Goal: Find specific page/section: Find specific page/section

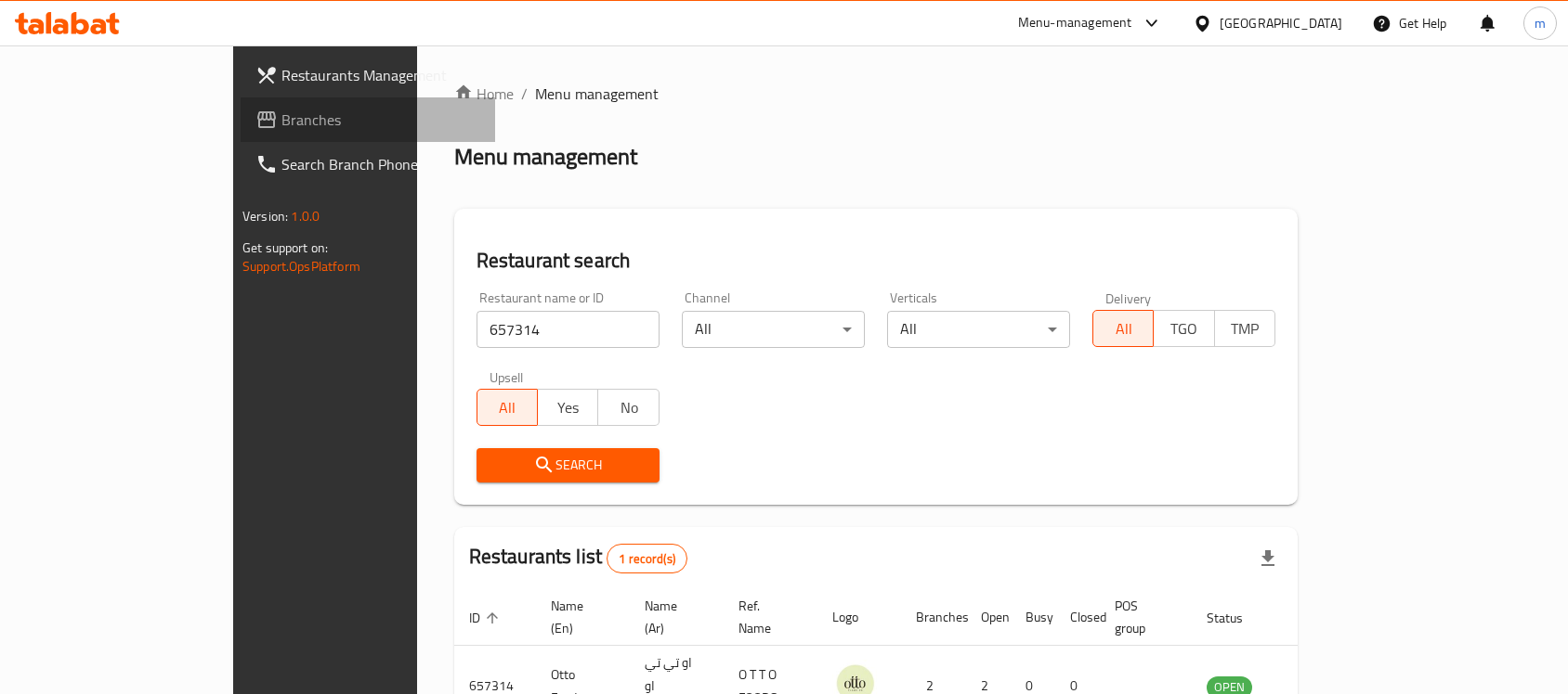
scroll to position [98, 0]
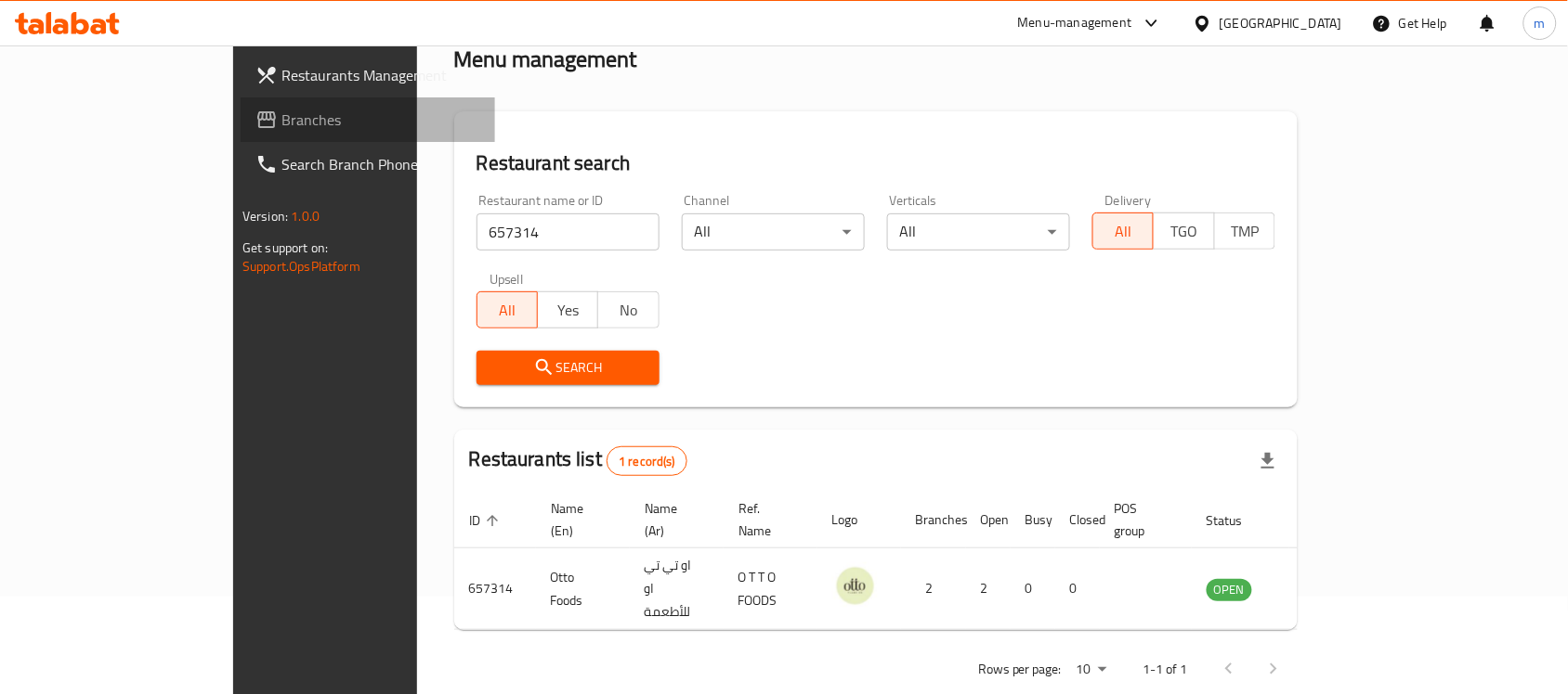
click at [282, 112] on span "Branches" at bounding box center [381, 120] width 199 height 23
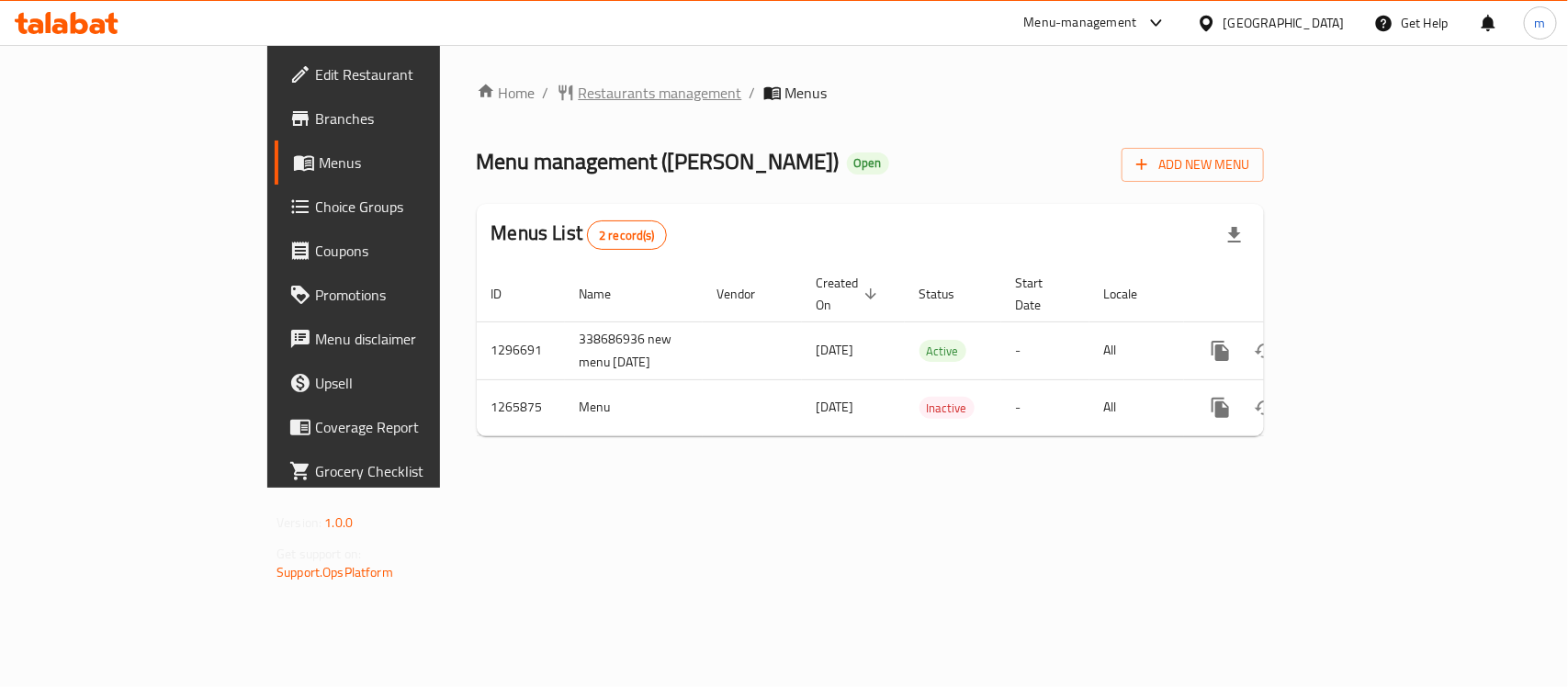
click at [579, 93] on span "Restaurants management" at bounding box center [660, 93] width 163 height 23
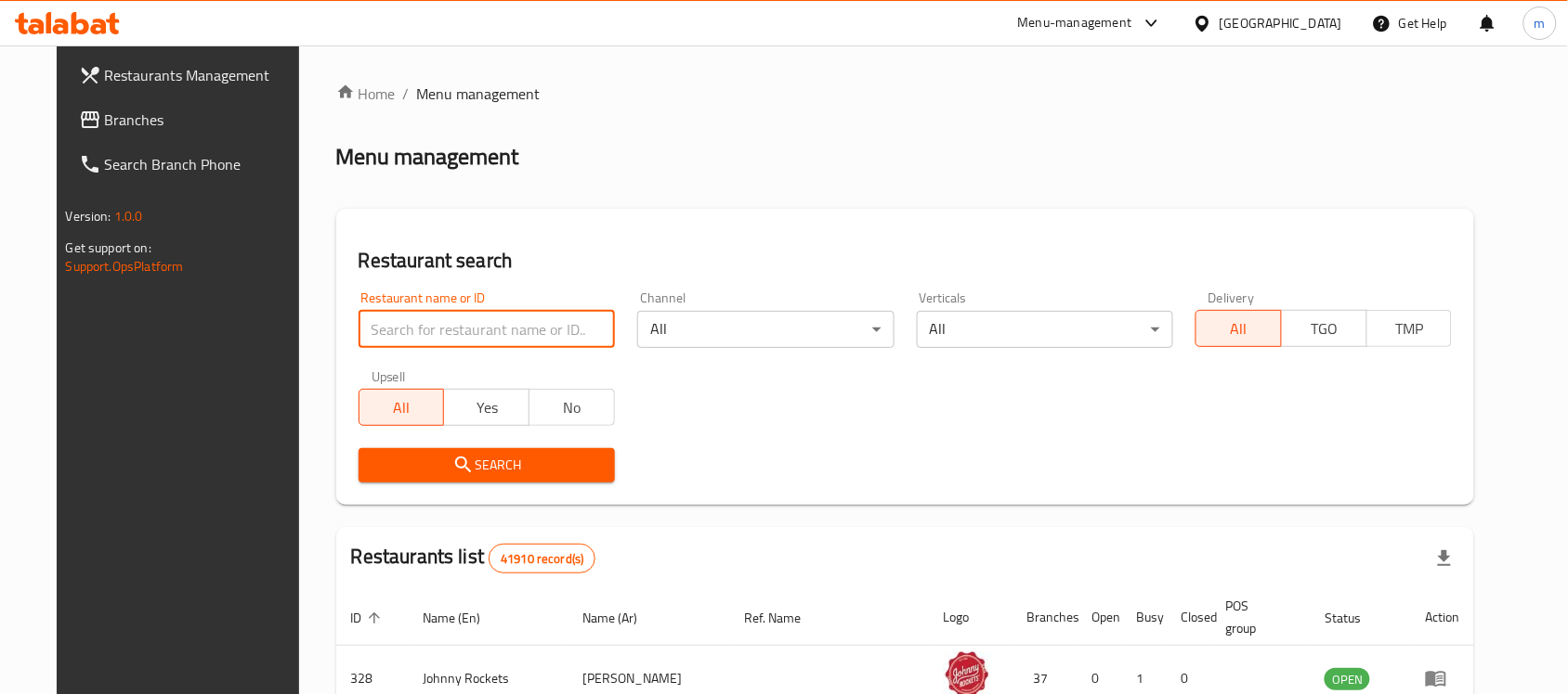
paste input "687010"
type input "687010"
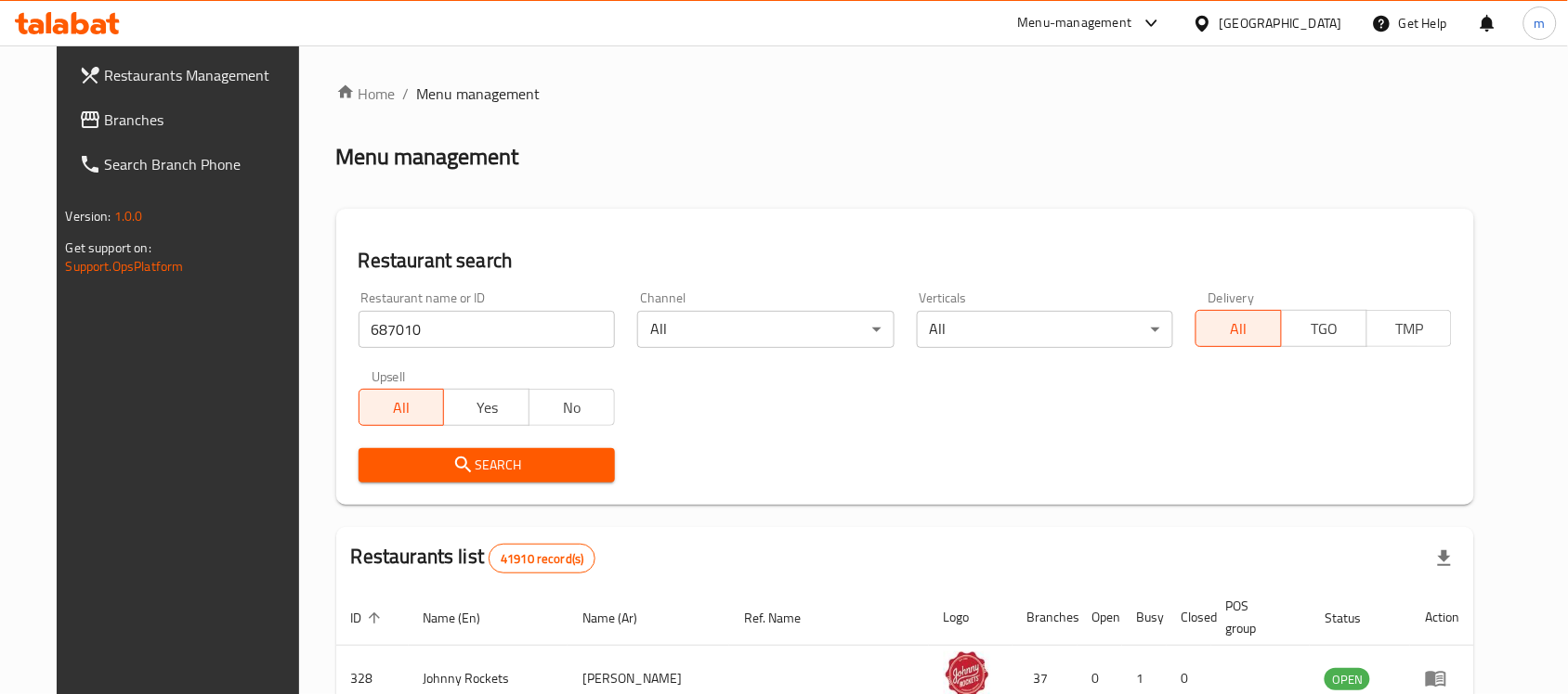
click at [462, 465] on span "Search" at bounding box center [486, 465] width 227 height 23
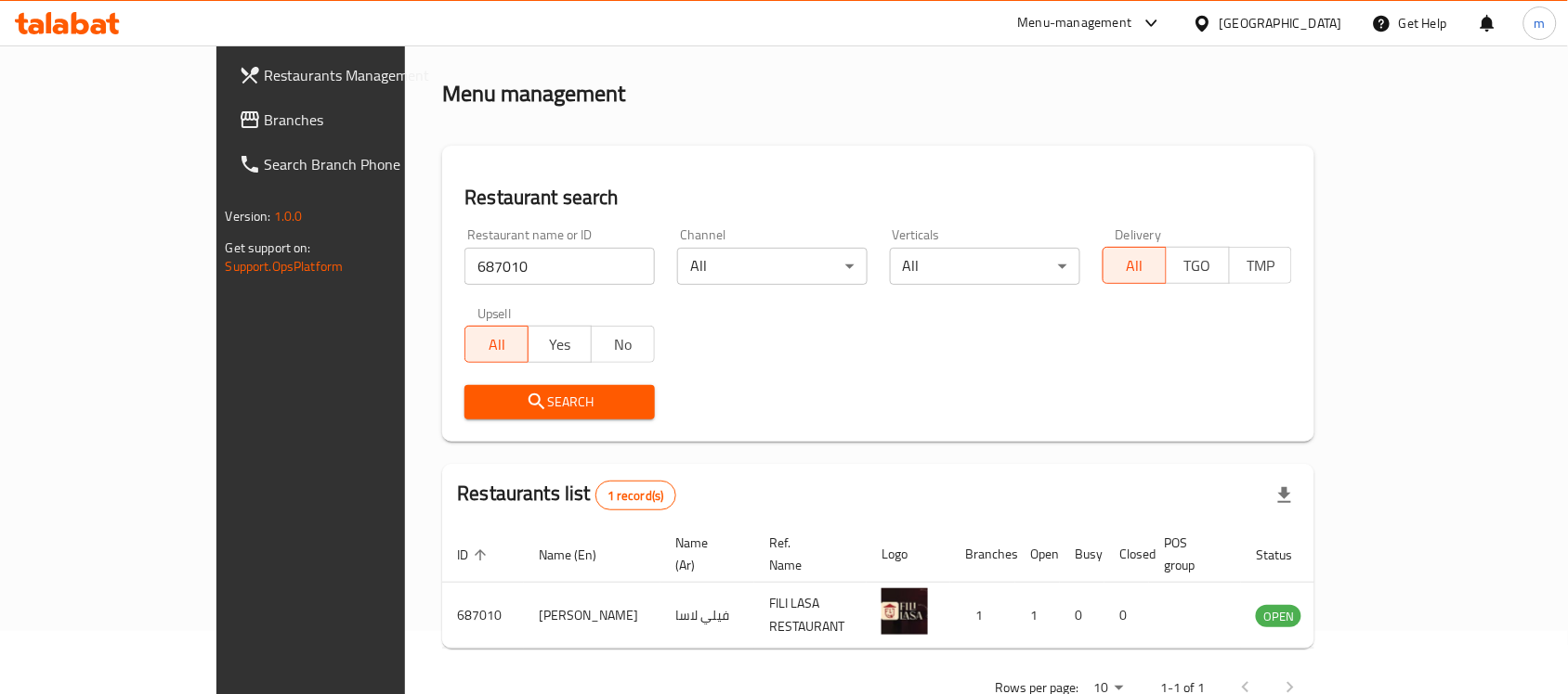
scroll to position [98, 0]
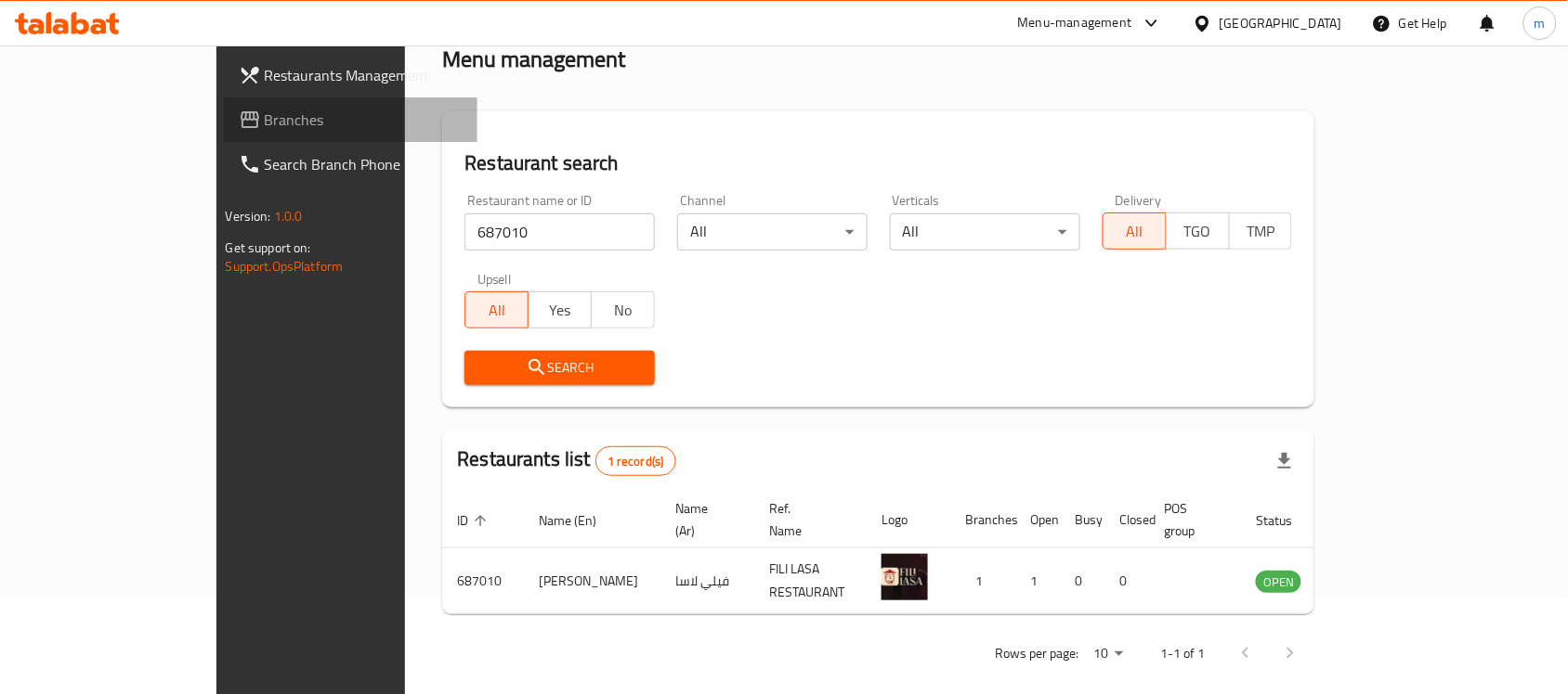
click at [265, 122] on span "Branches" at bounding box center [364, 120] width 199 height 23
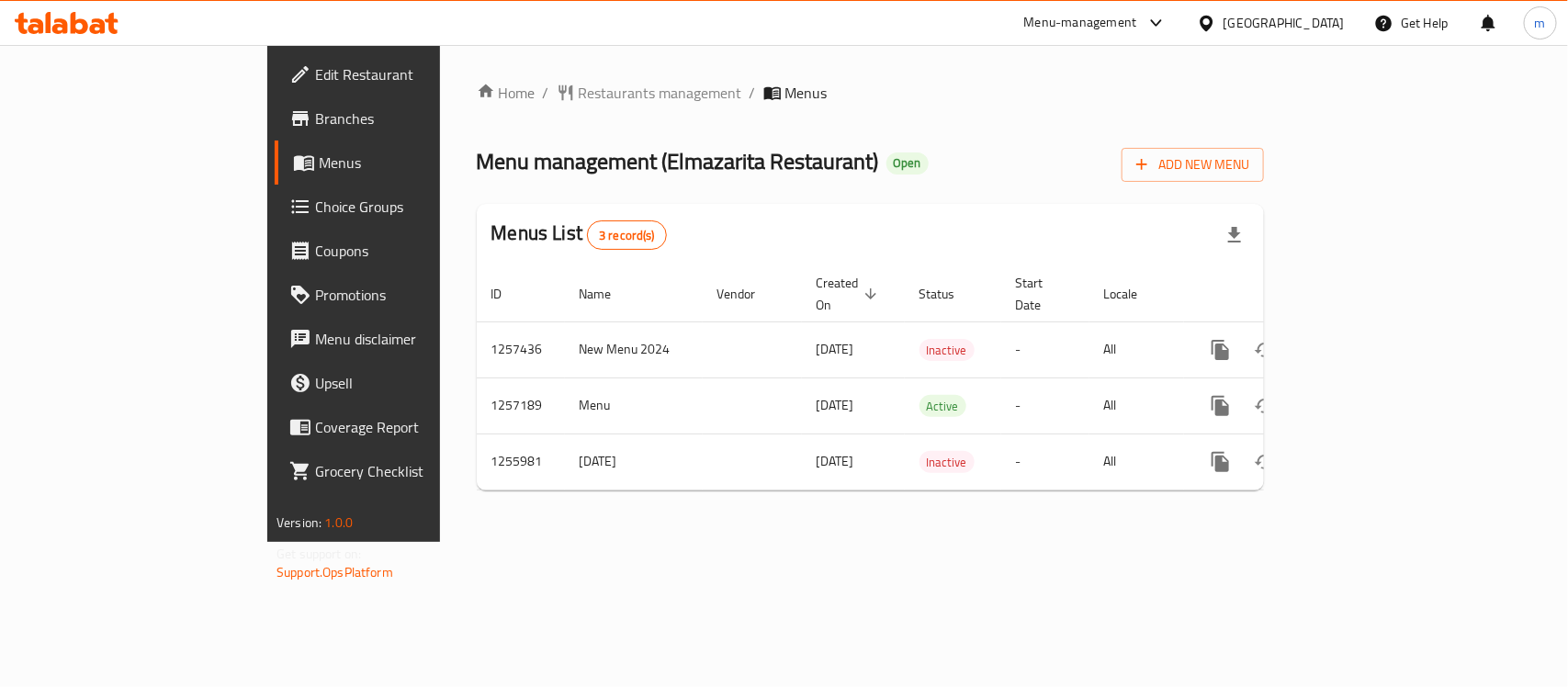
click at [1233, 25] on div "[GEOGRAPHIC_DATA]" at bounding box center [1284, 23] width 121 height 21
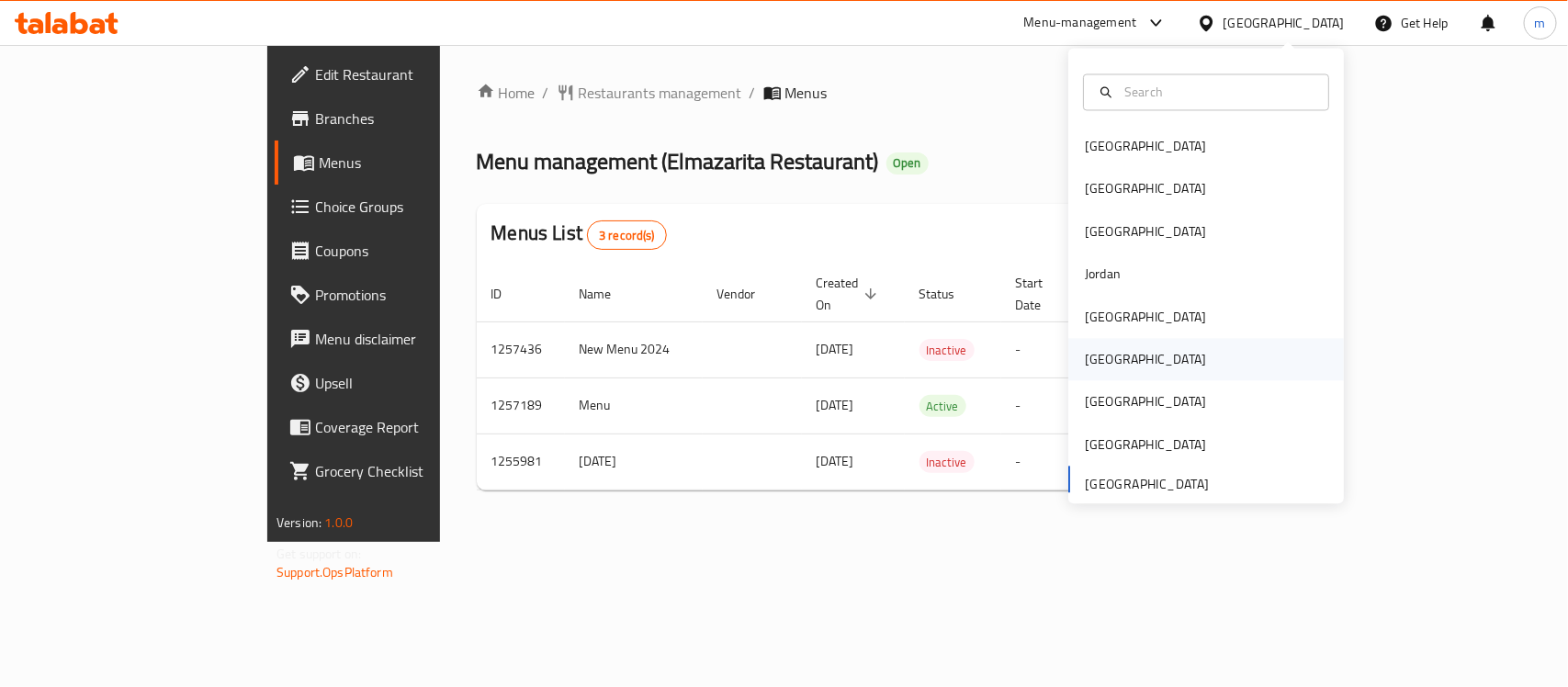
click at [1098, 360] on div "Oman" at bounding box center [1145, 360] width 121 height 21
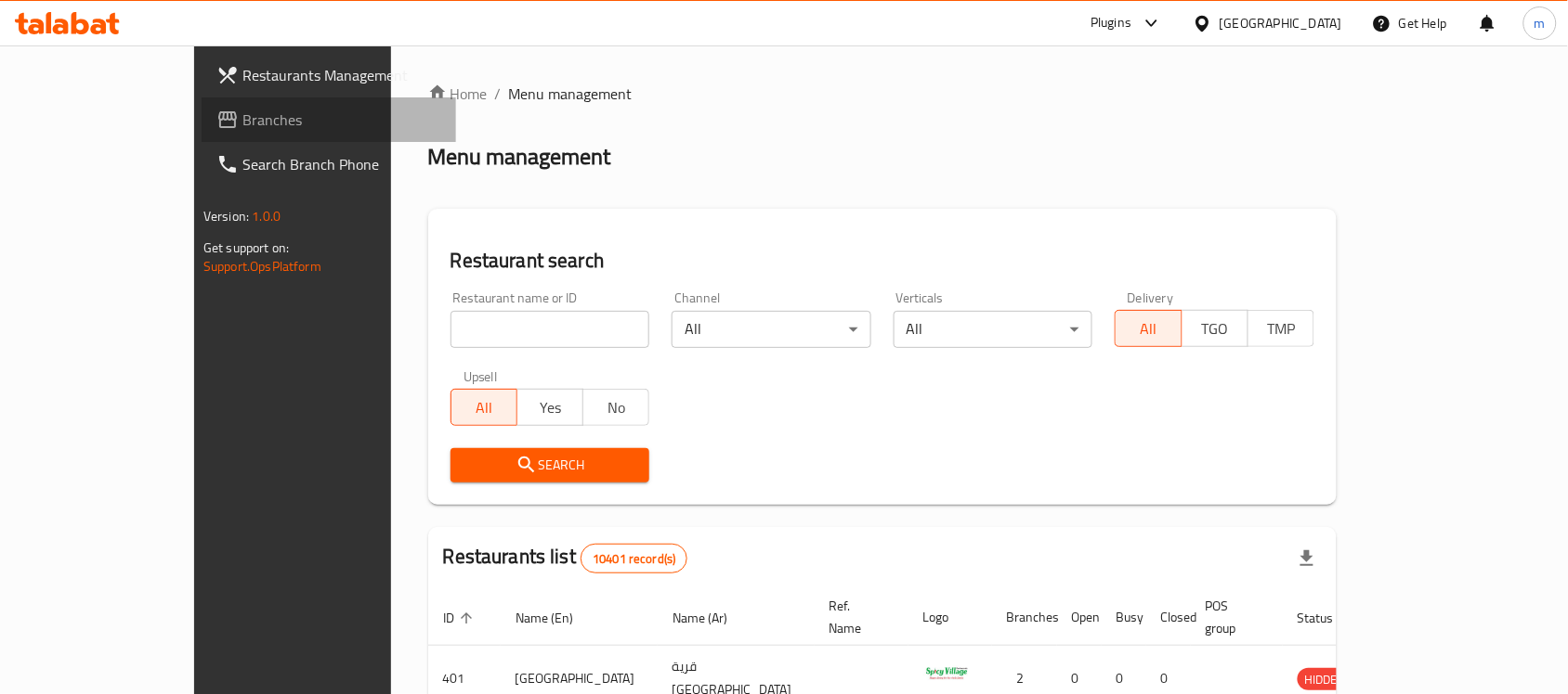
click at [242, 127] on span "Branches" at bounding box center [341, 120] width 199 height 23
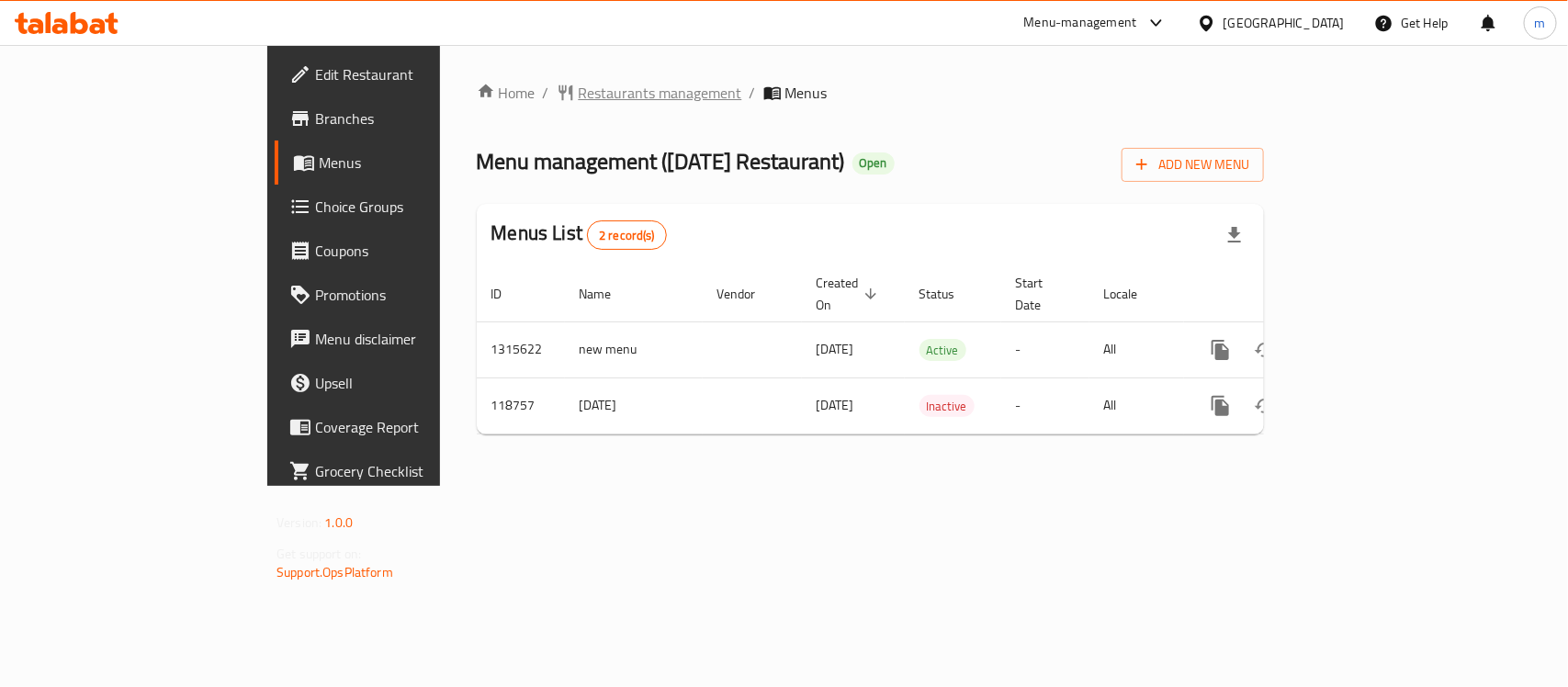
click at [579, 92] on span "Restaurants management" at bounding box center [660, 93] width 163 height 23
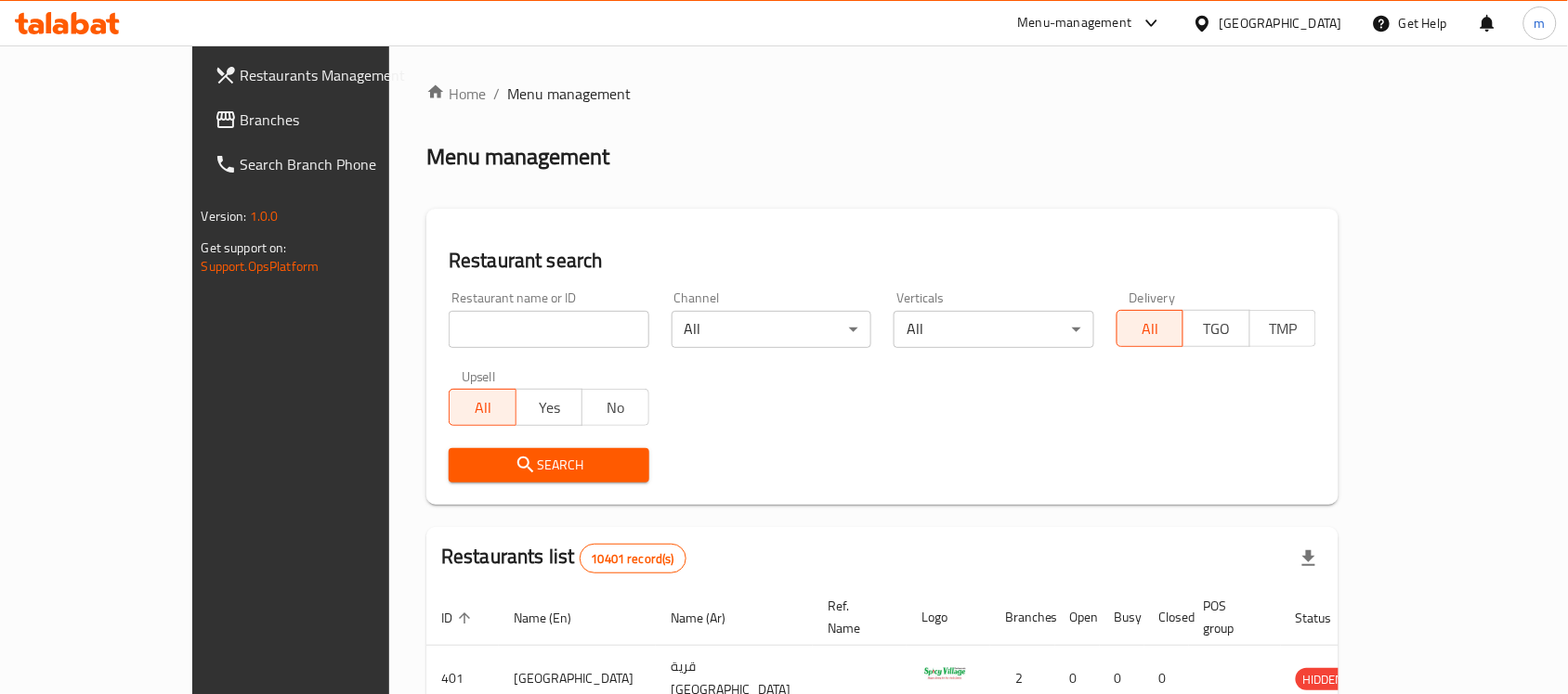
click at [469, 329] on input "search" at bounding box center [549, 330] width 201 height 38
paste input "606439"
type input "606439"
click at [477, 460] on span "Search" at bounding box center [549, 465] width 171 height 23
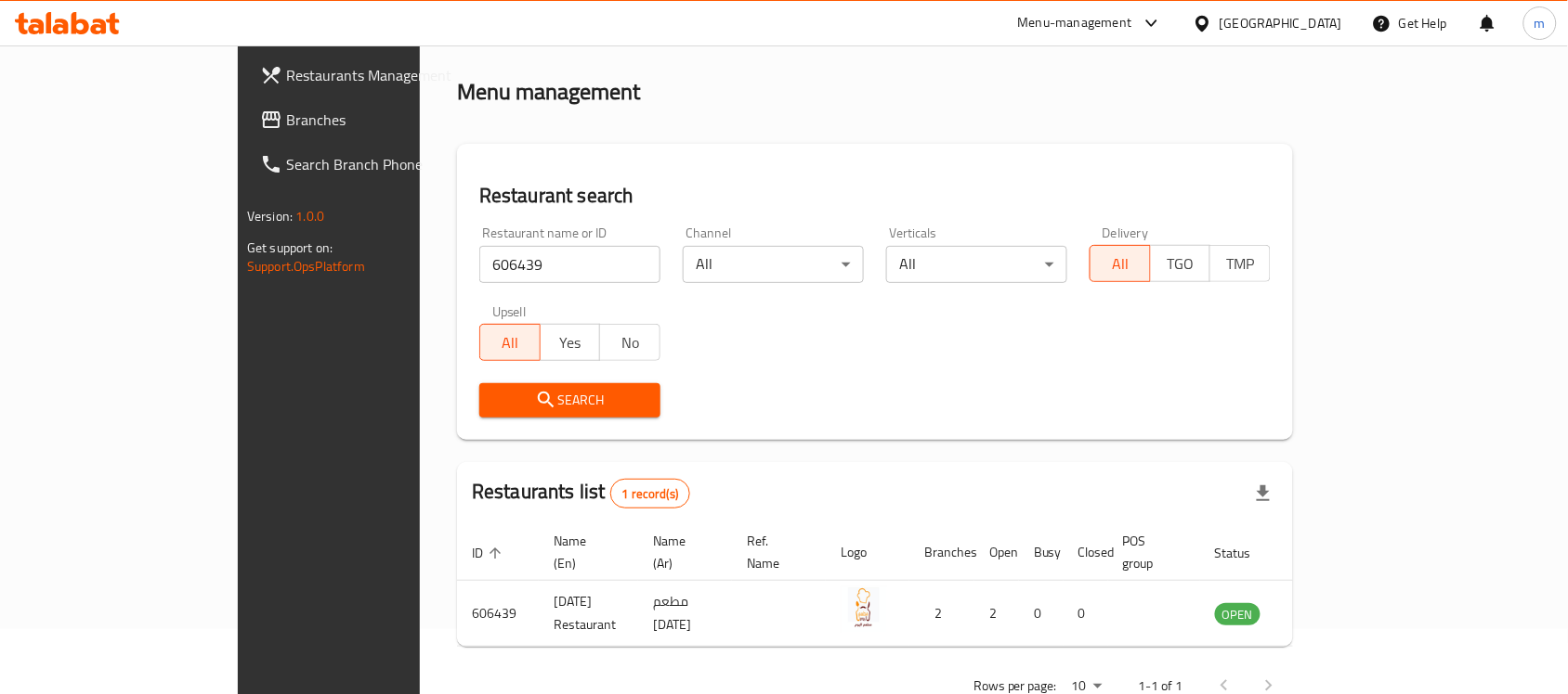
scroll to position [98, 0]
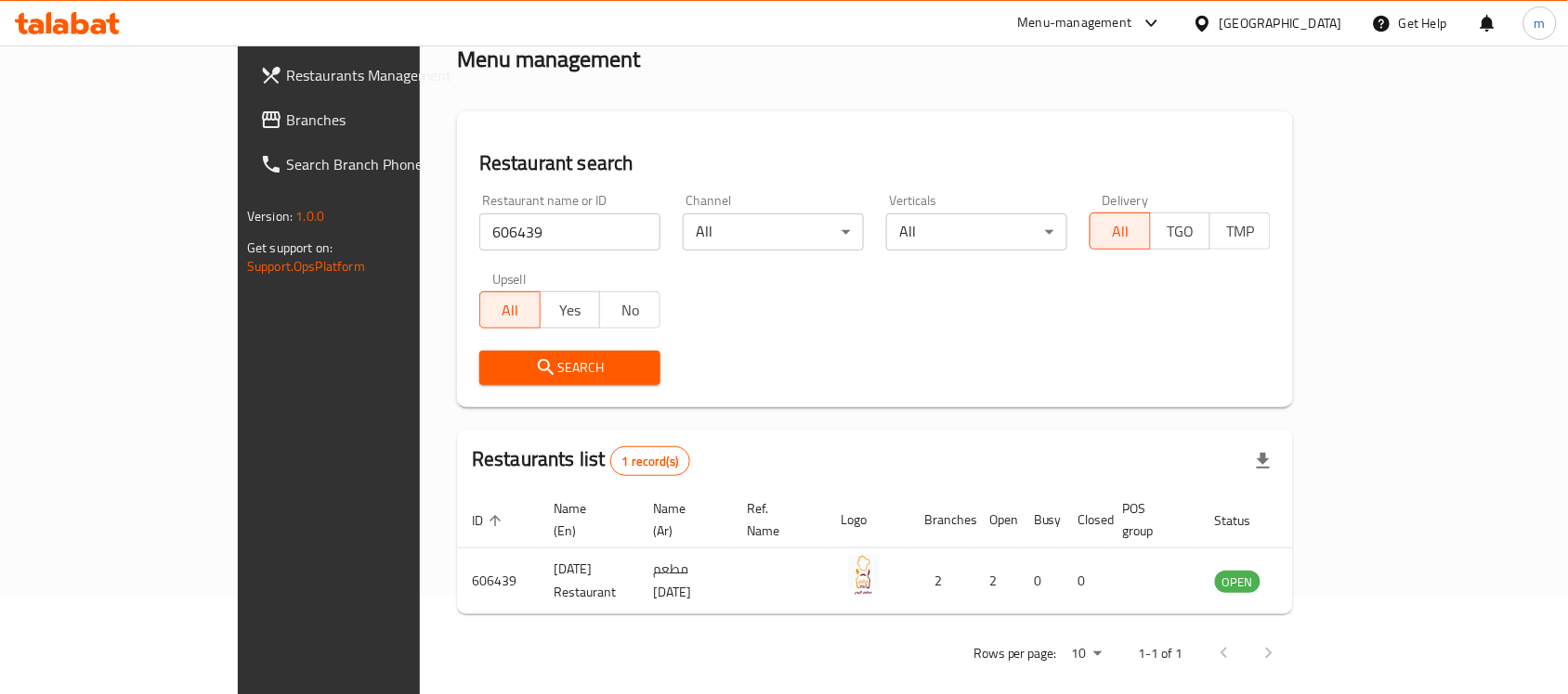
click at [286, 114] on span "Branches" at bounding box center [385, 120] width 199 height 23
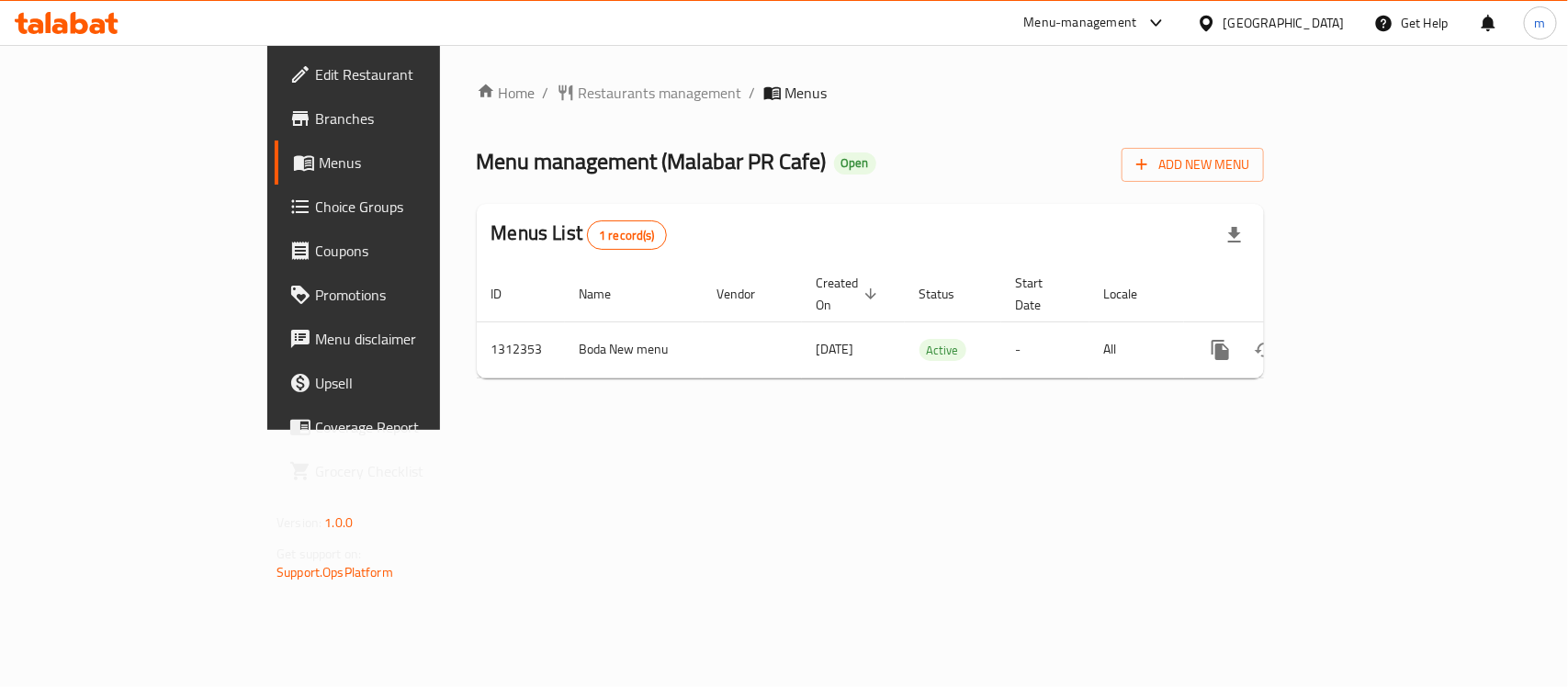
click at [477, 88] on div at bounding box center [784, 344] width 1568 height 687
click at [579, 88] on span "Restaurants management" at bounding box center [660, 93] width 163 height 23
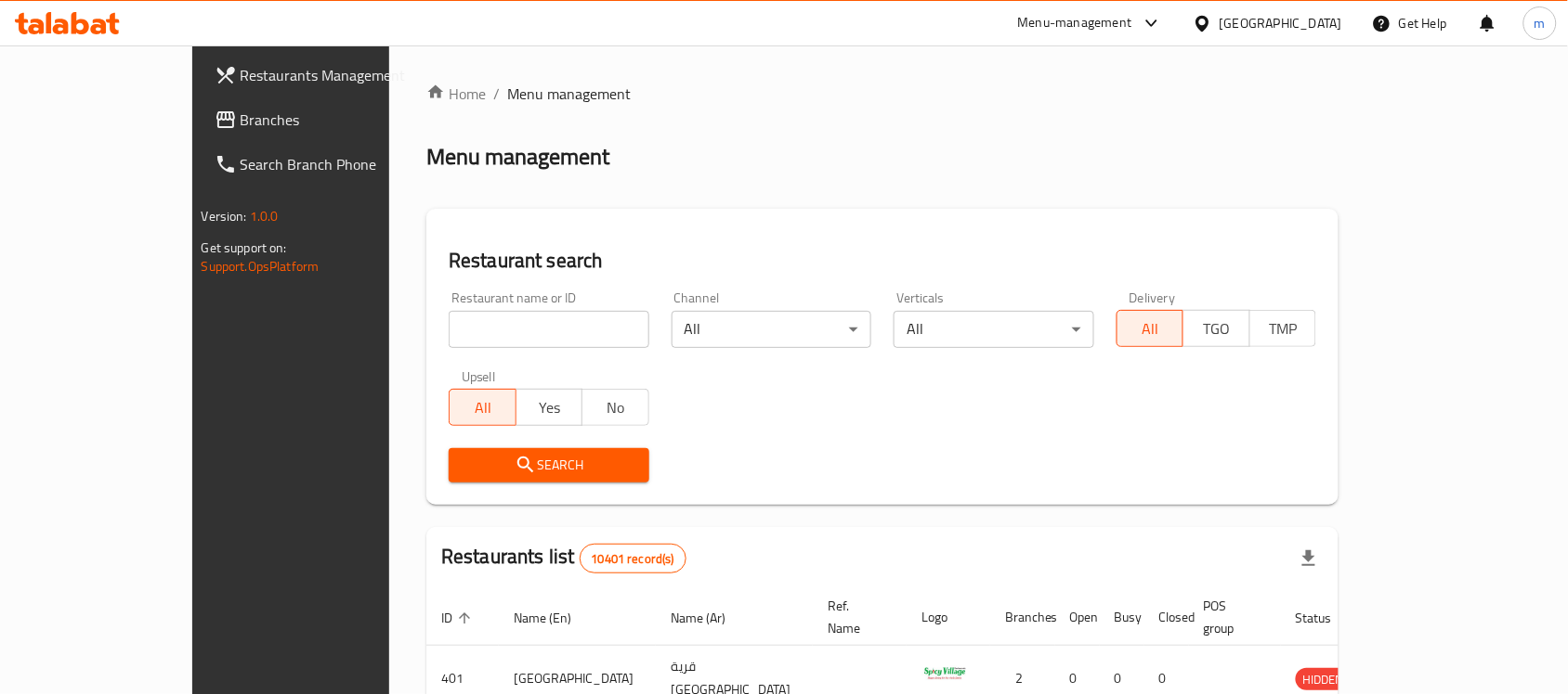
click at [449, 323] on input "search" at bounding box center [549, 330] width 201 height 38
paste input "706071"
type input "706071"
click at [517, 457] on icon "submit" at bounding box center [525, 465] width 16 height 16
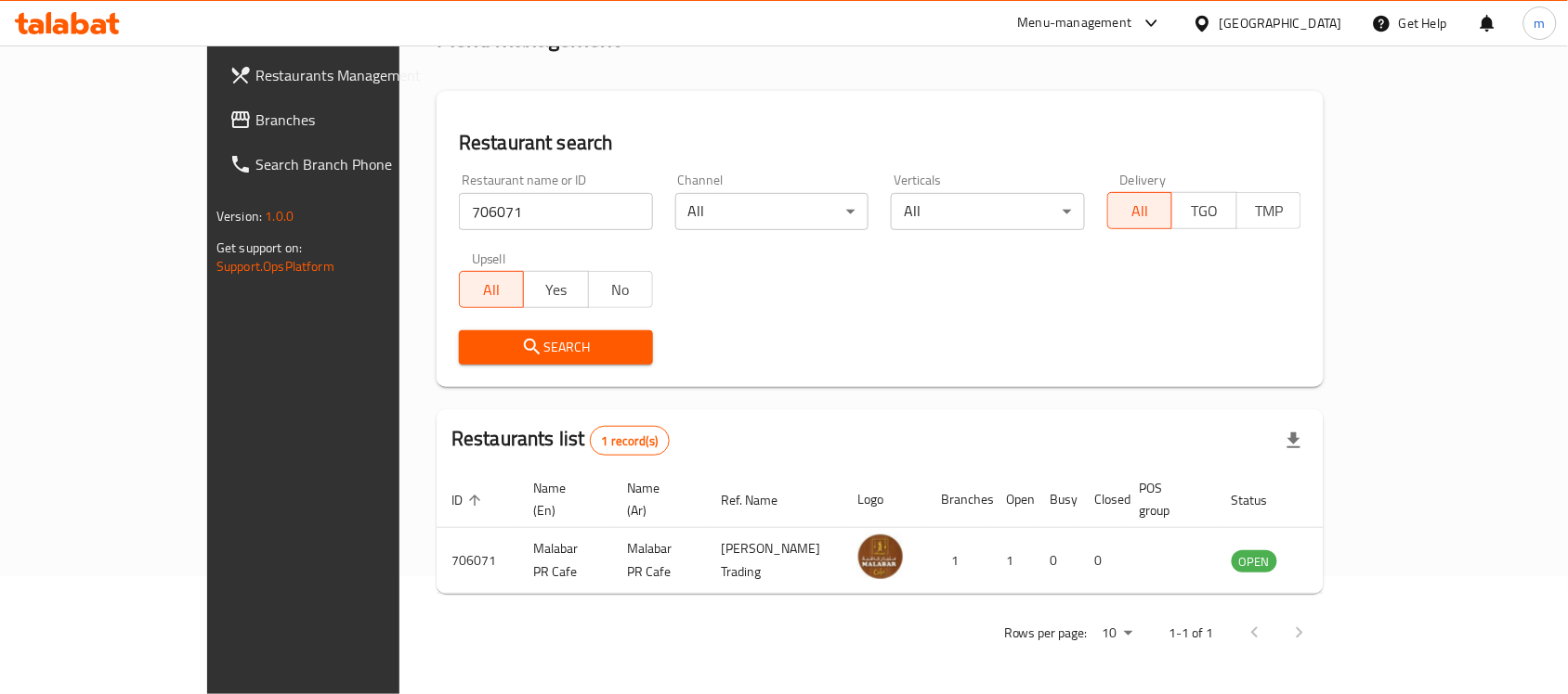
scroll to position [98, 0]
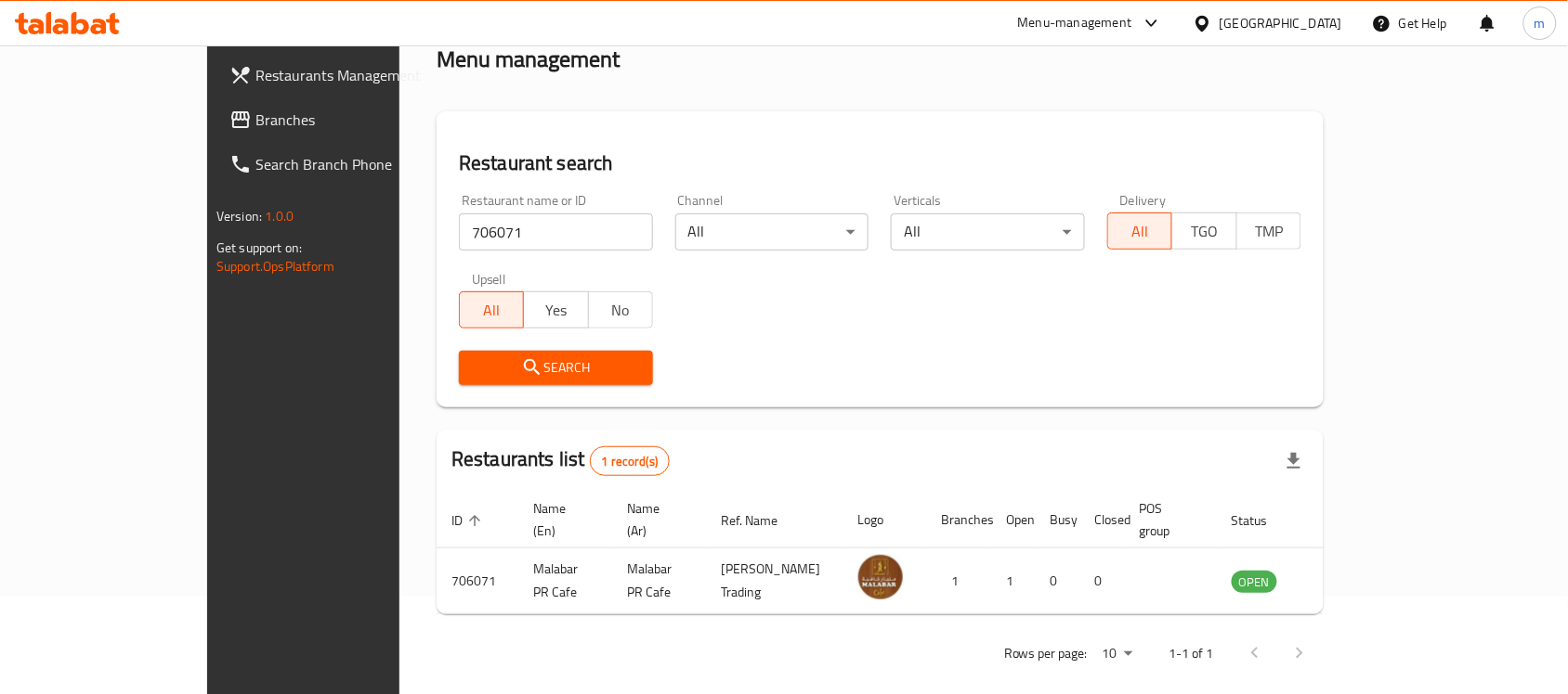
click at [1220, 16] on div at bounding box center [1206, 23] width 27 height 21
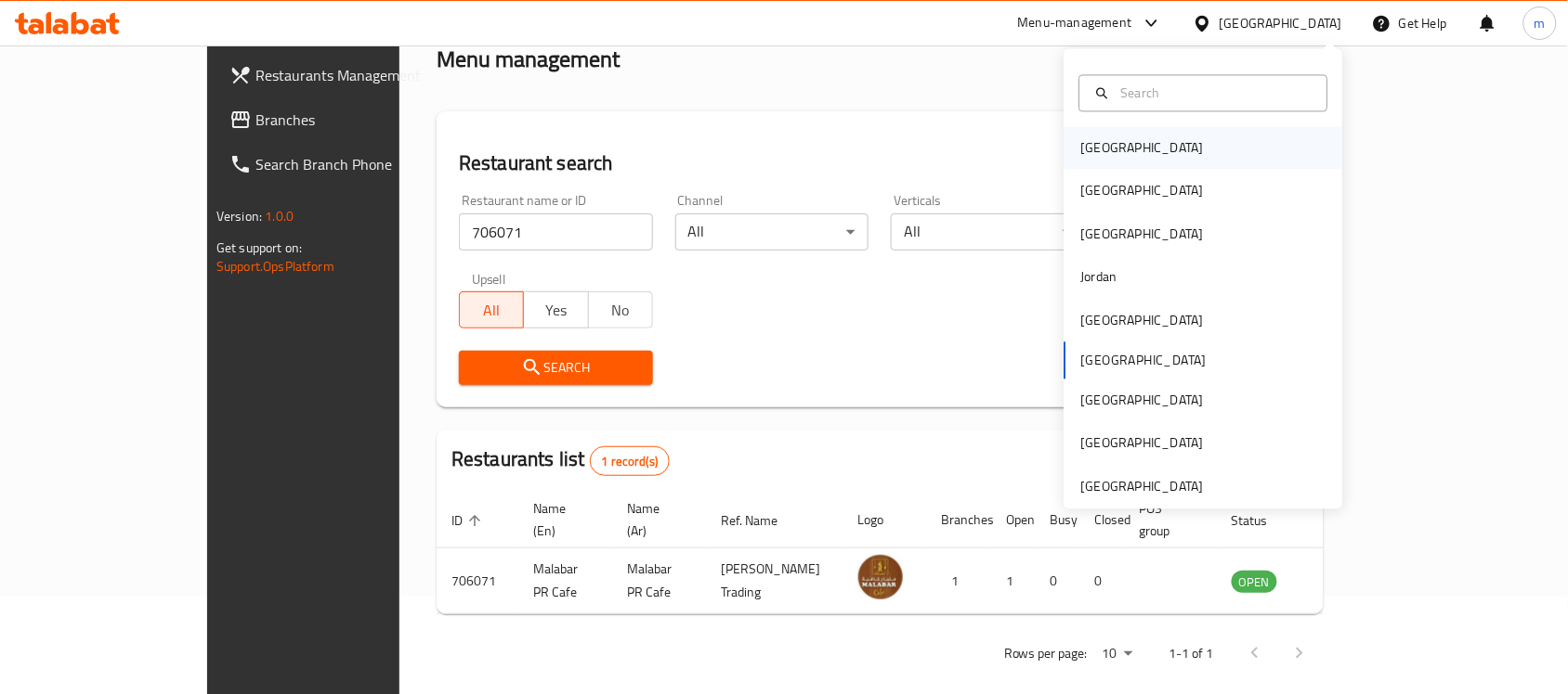
click at [1107, 148] on div "Bahrain" at bounding box center [1143, 148] width 152 height 43
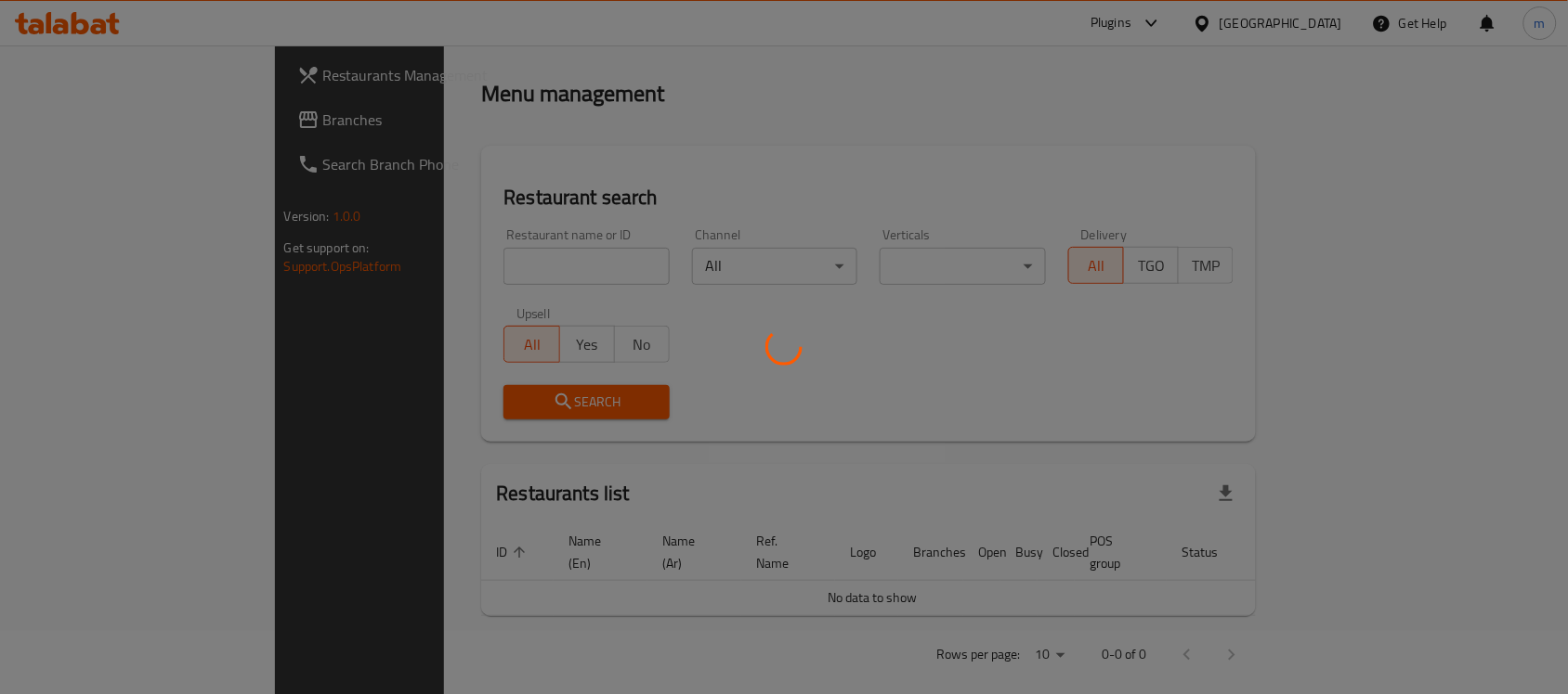
scroll to position [98, 0]
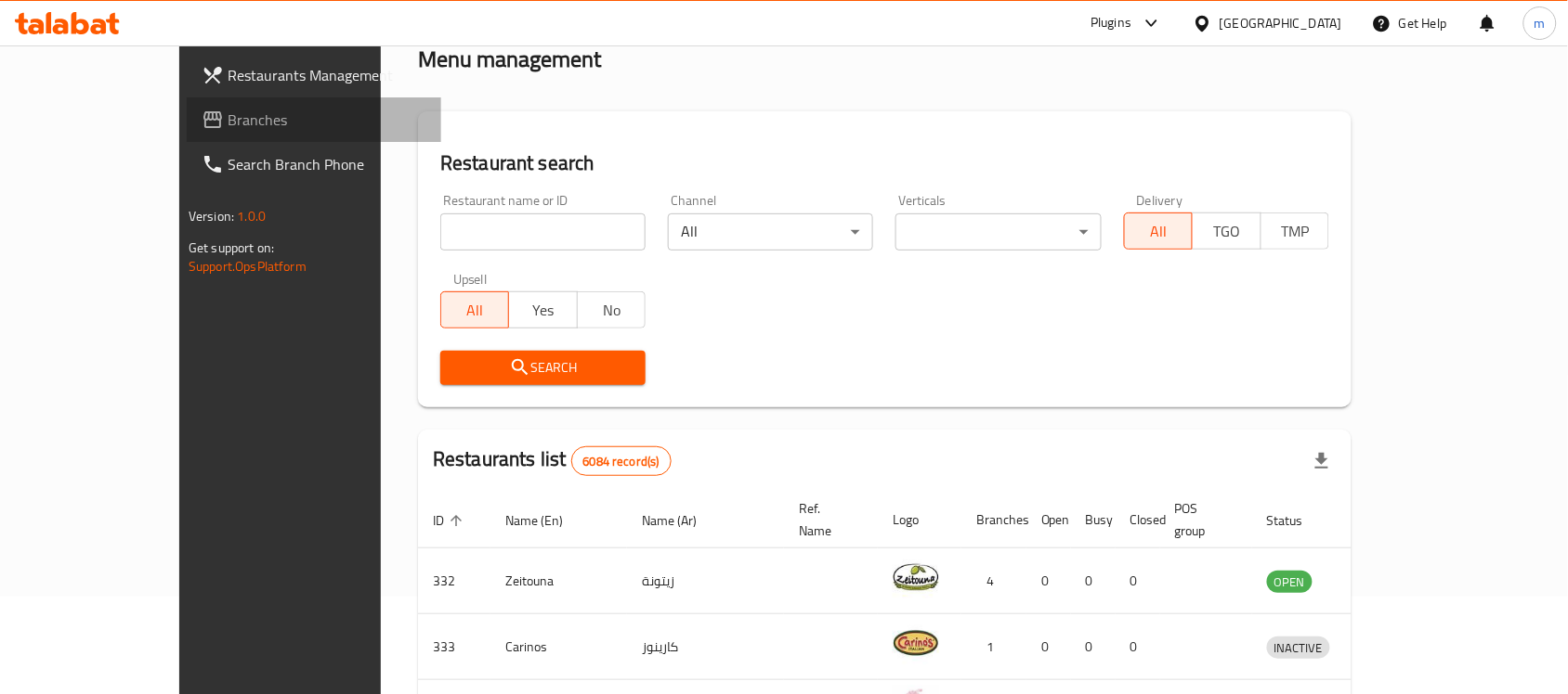
click at [228, 112] on span "Branches" at bounding box center [326, 120] width 199 height 23
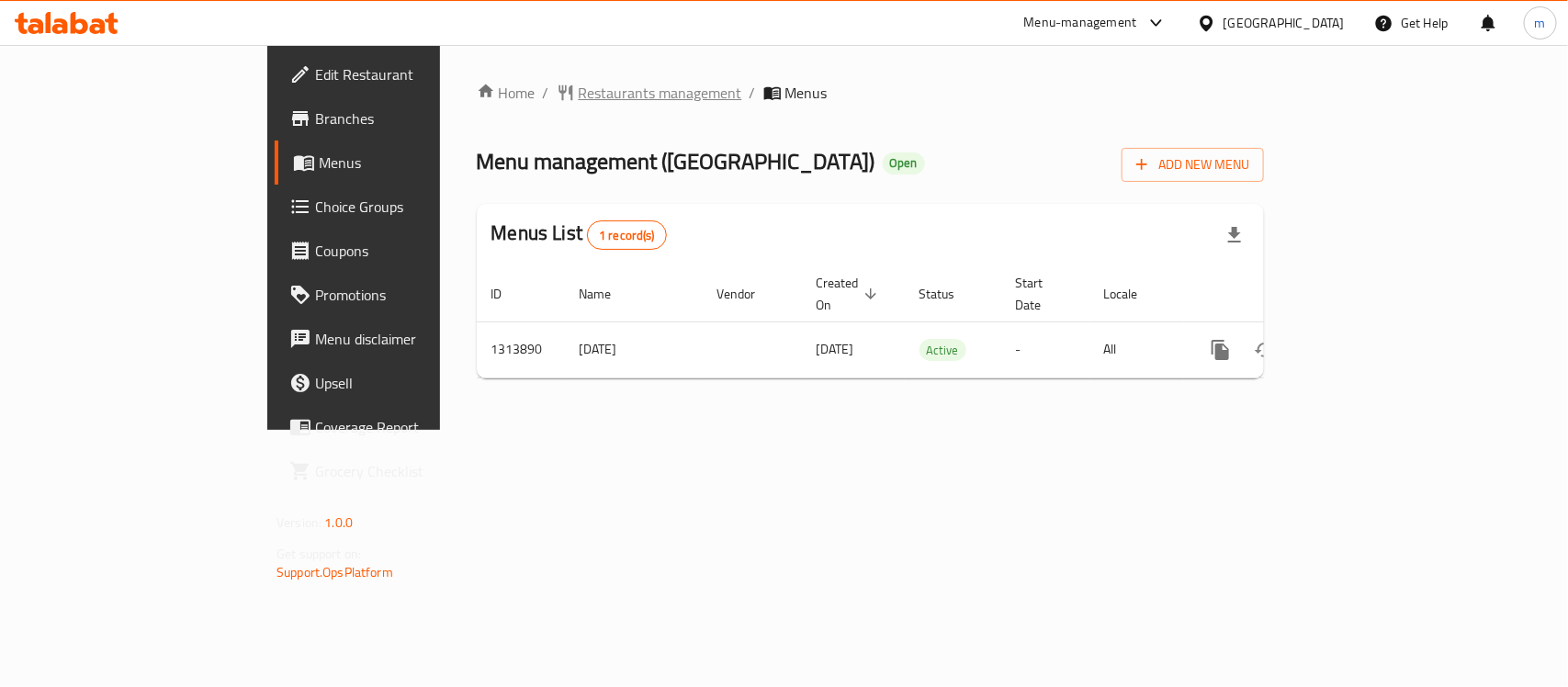
click at [579, 90] on span "Restaurants management" at bounding box center [660, 93] width 163 height 23
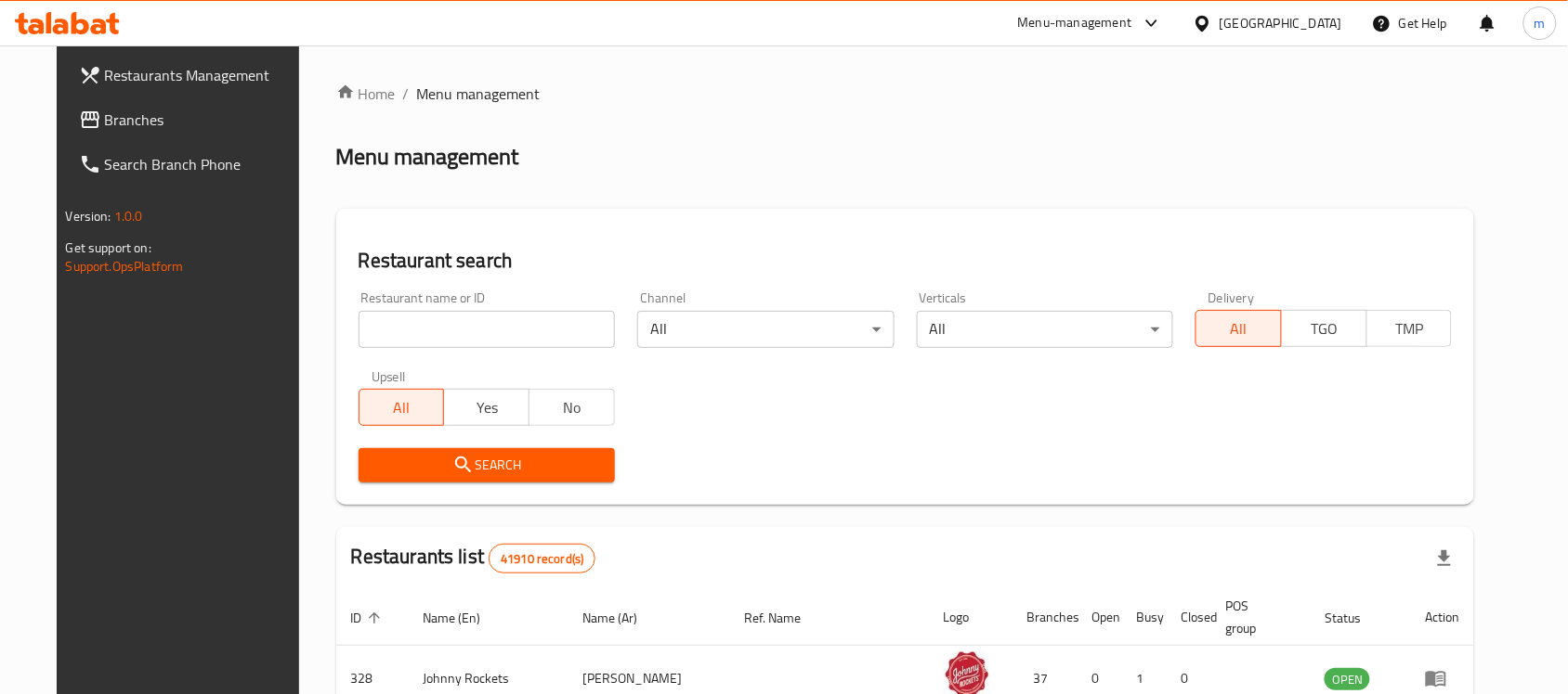
click at [415, 322] on input "search" at bounding box center [486, 330] width 256 height 38
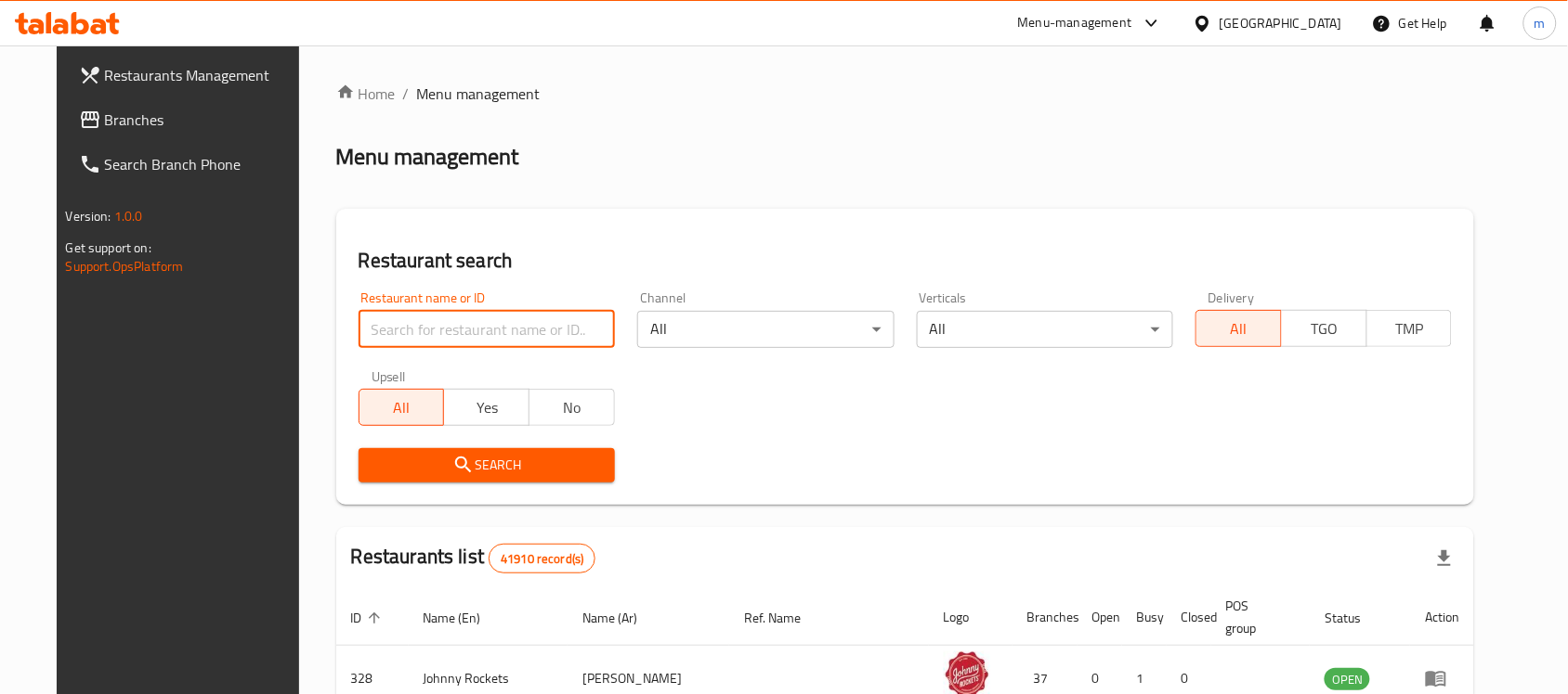
paste input "706637"
type input "706637"
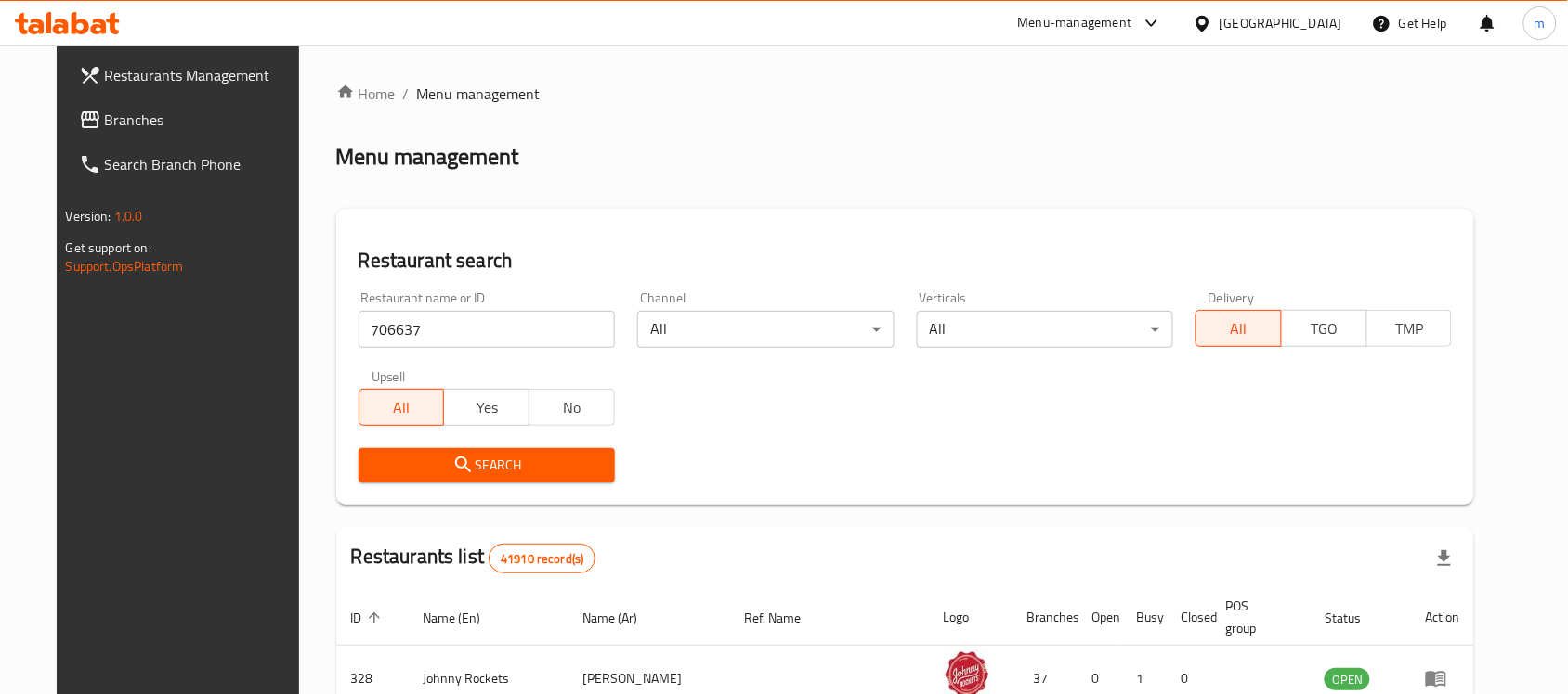
click at [456, 455] on span "Search" at bounding box center [486, 465] width 227 height 23
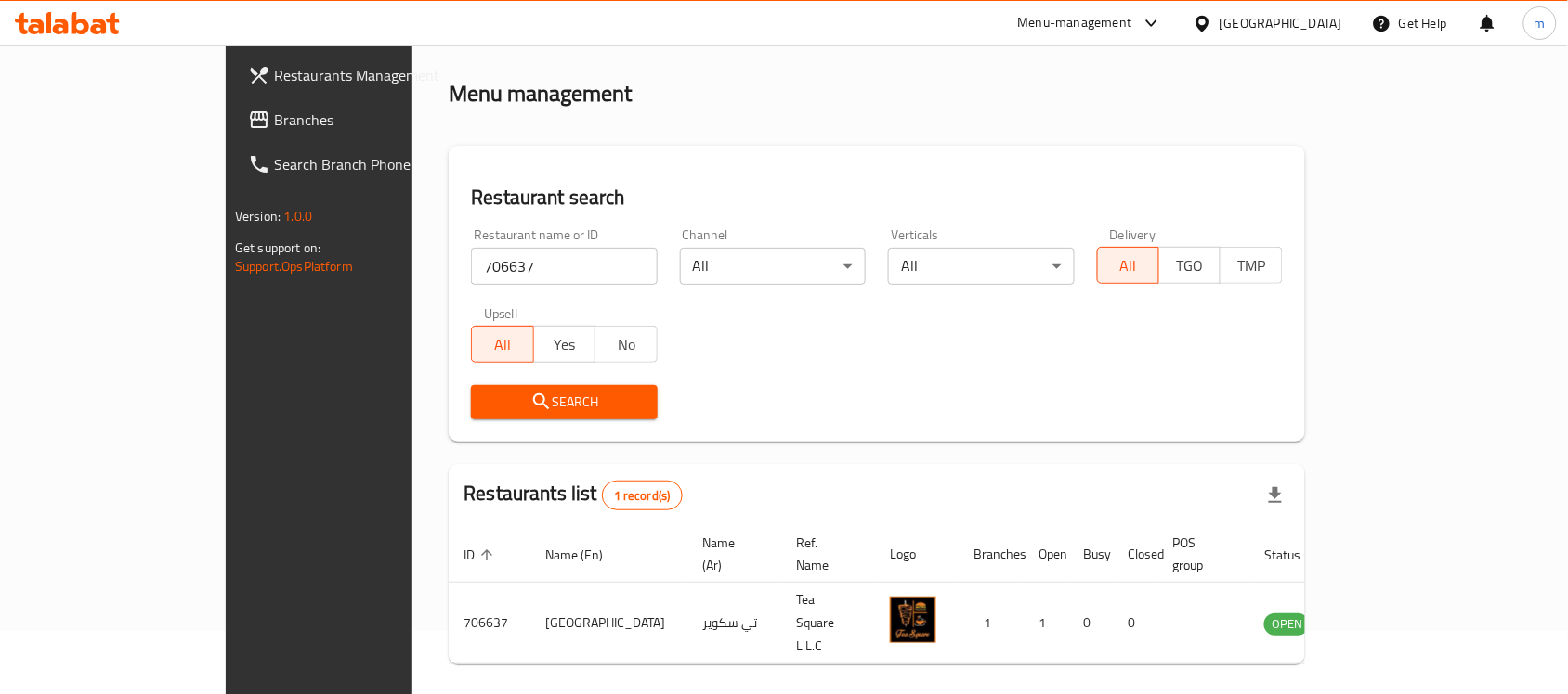
scroll to position [98, 0]
